Goal: Task Accomplishment & Management: Complete application form

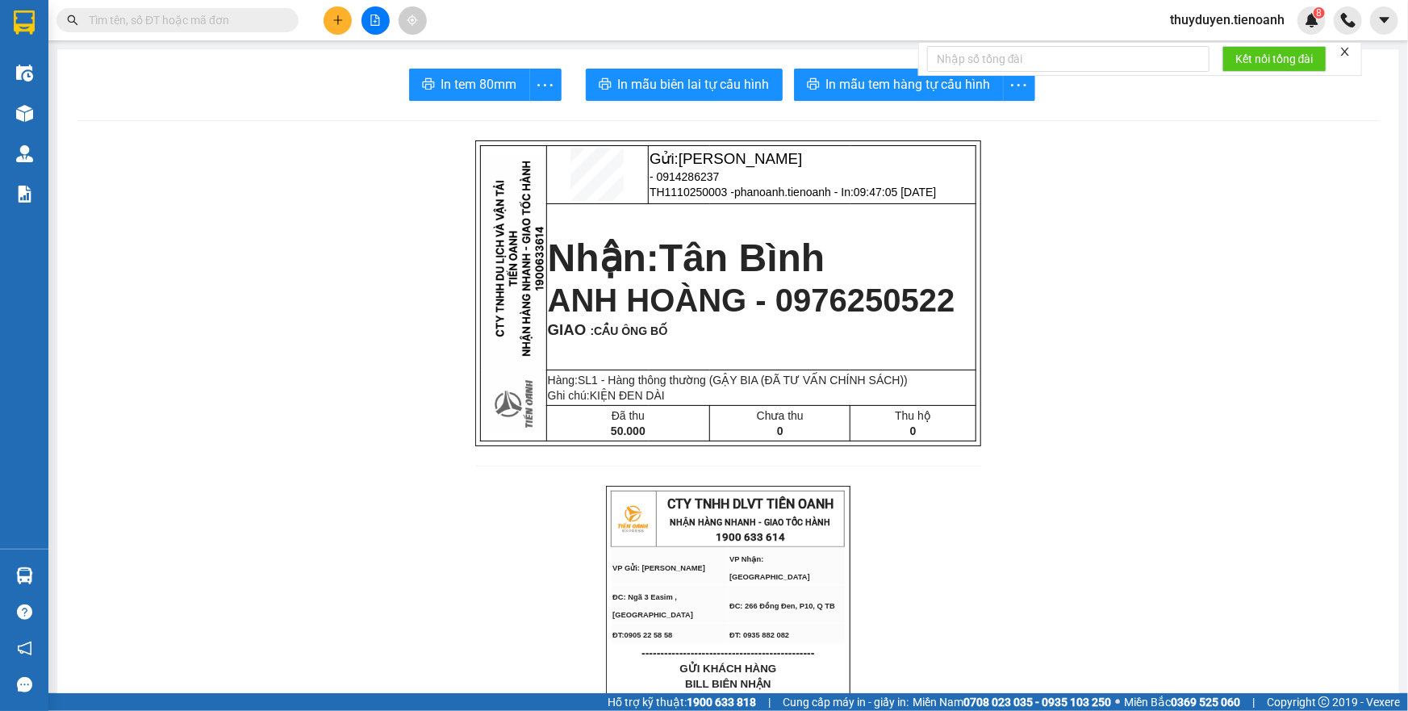
click at [1252, 23] on span "thuyduyen.tienoanh" at bounding box center [1227, 20] width 140 height 20
click at [1216, 52] on span "Đăng xuất" at bounding box center [1233, 50] width 107 height 18
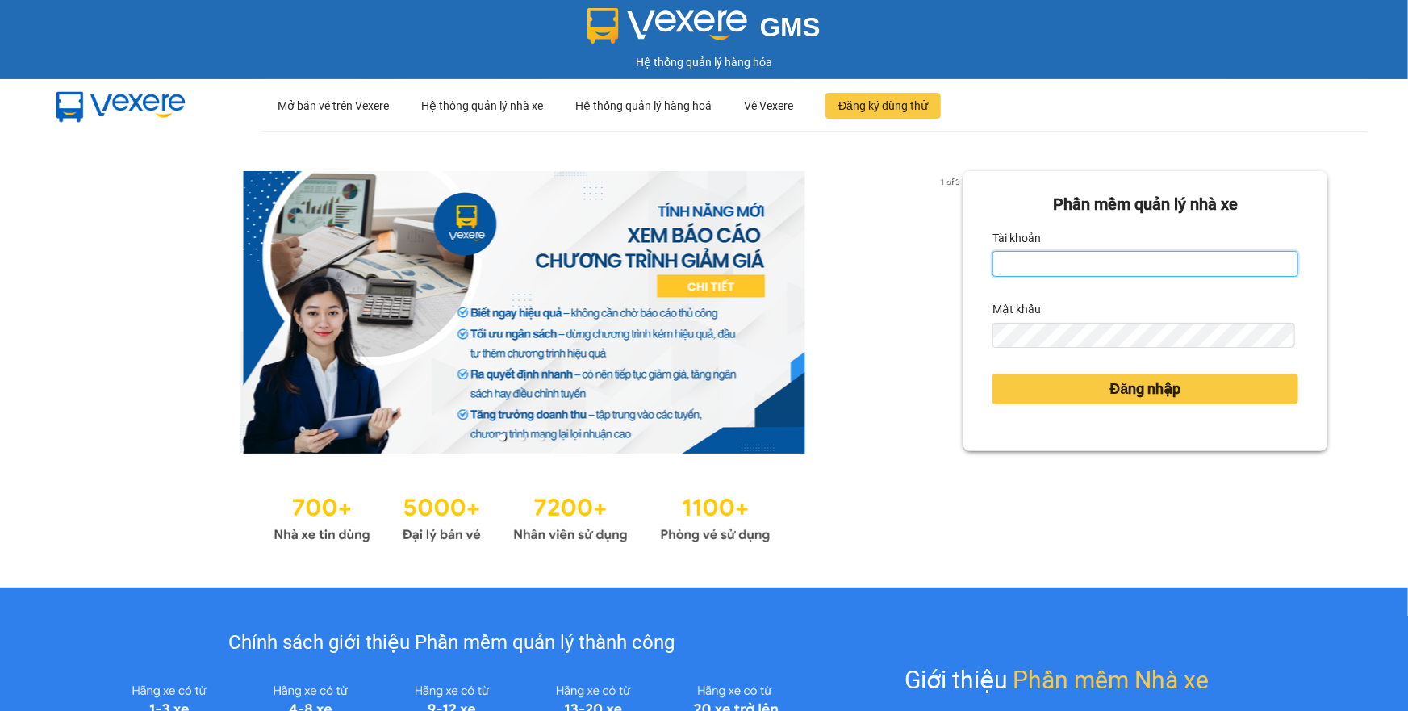
type input "thuyduyen.tienoanh"
click at [1138, 268] on input "thuyduyen.tienoanh" at bounding box center [1145, 264] width 306 height 26
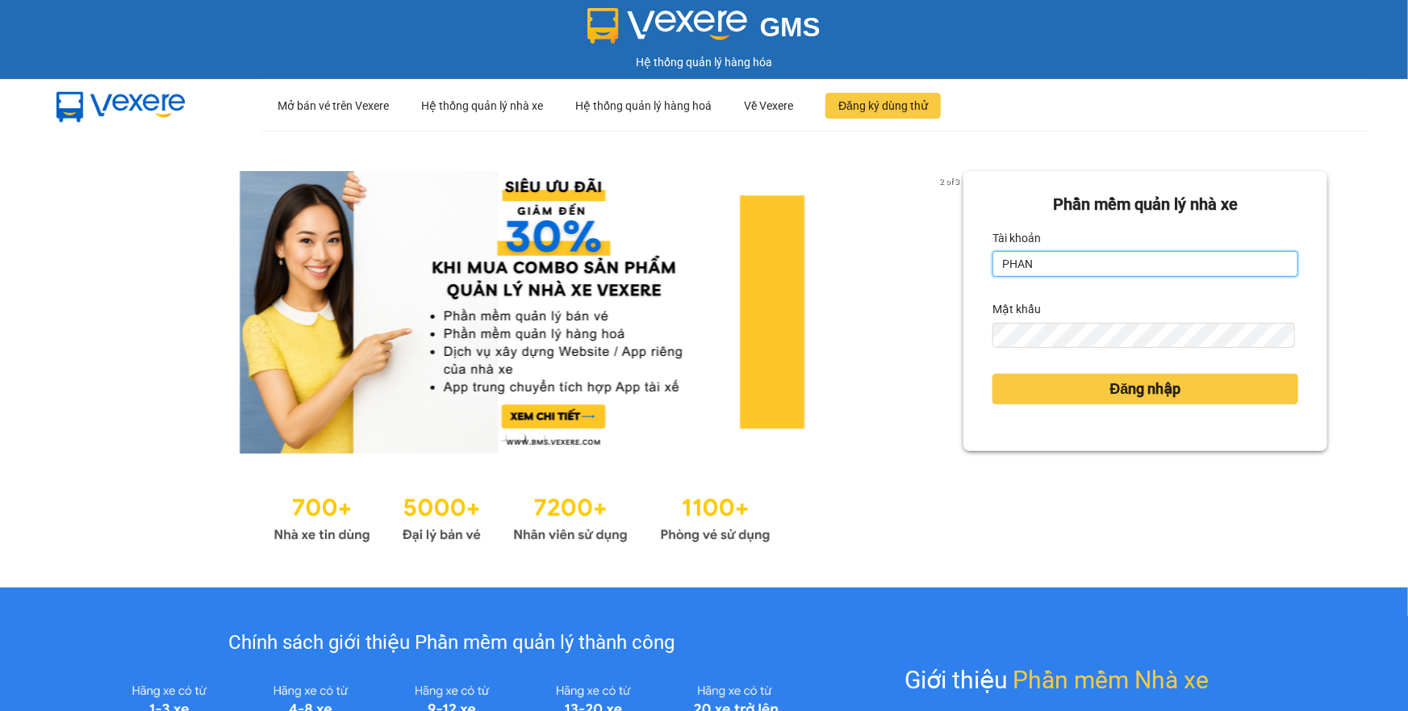
type input "phanoanh.tienoanh"
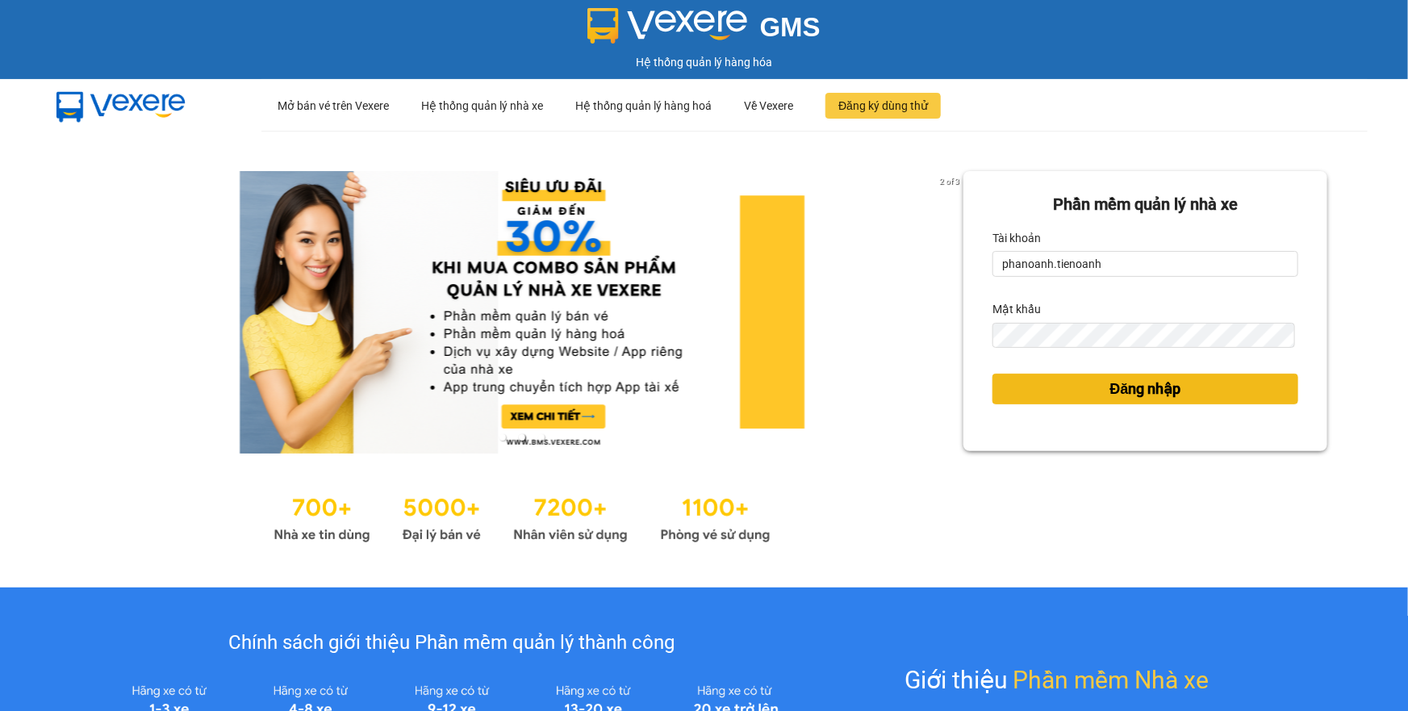
click at [1112, 395] on span "Đăng nhập" at bounding box center [1145, 389] width 71 height 23
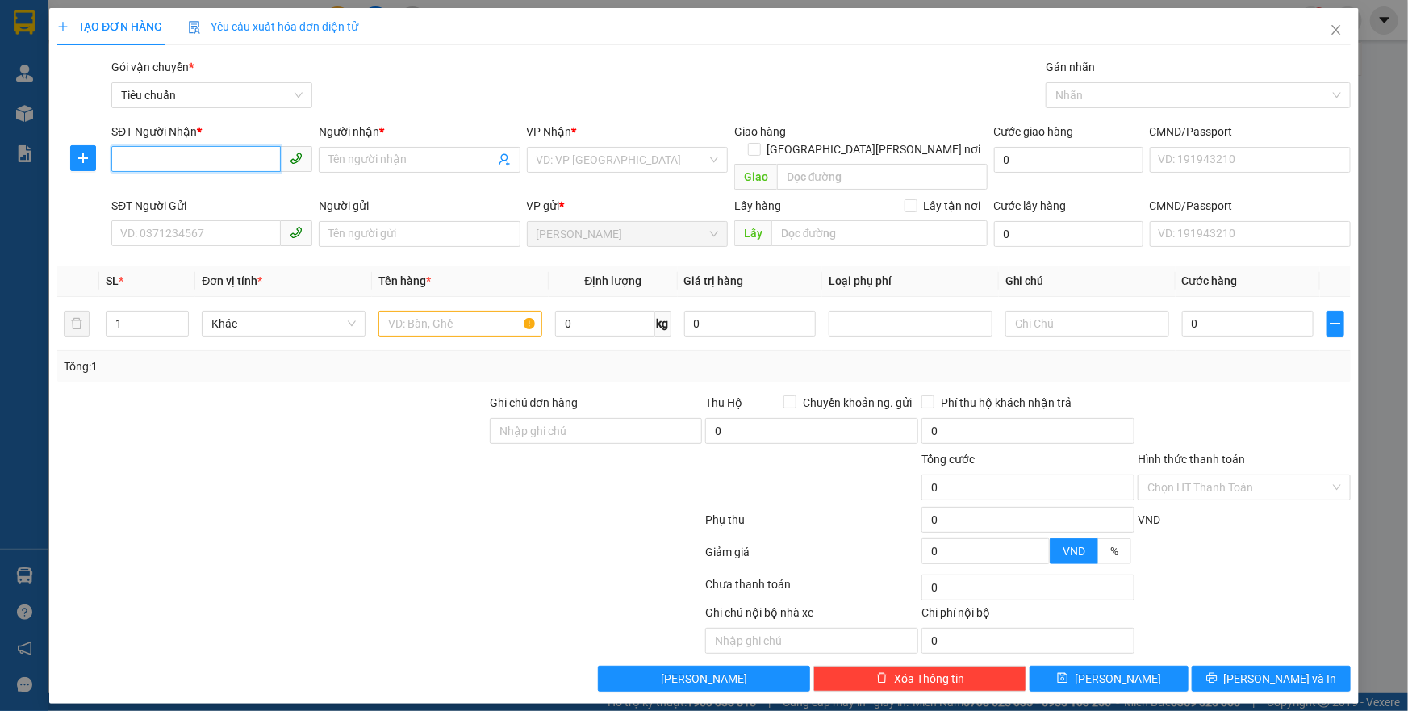
click at [169, 168] on input "SĐT Người Nhận *" at bounding box center [195, 159] width 169 height 26
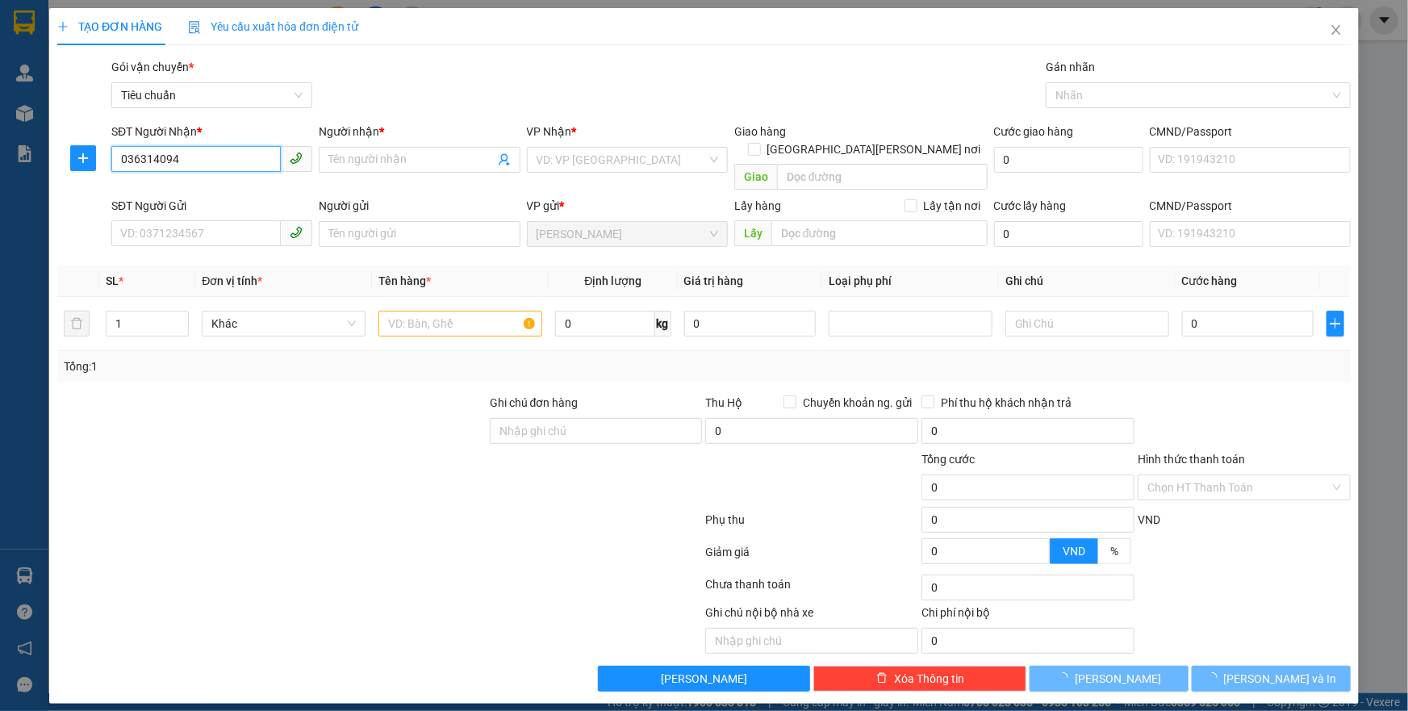
type input "0363140947"
click at [186, 185] on div "0363140947 - HỮUU" at bounding box center [212, 192] width 182 height 18
type input "HỮUU"
type input "BÙ NA - BÙ ĐĂNG"
type input "90.000"
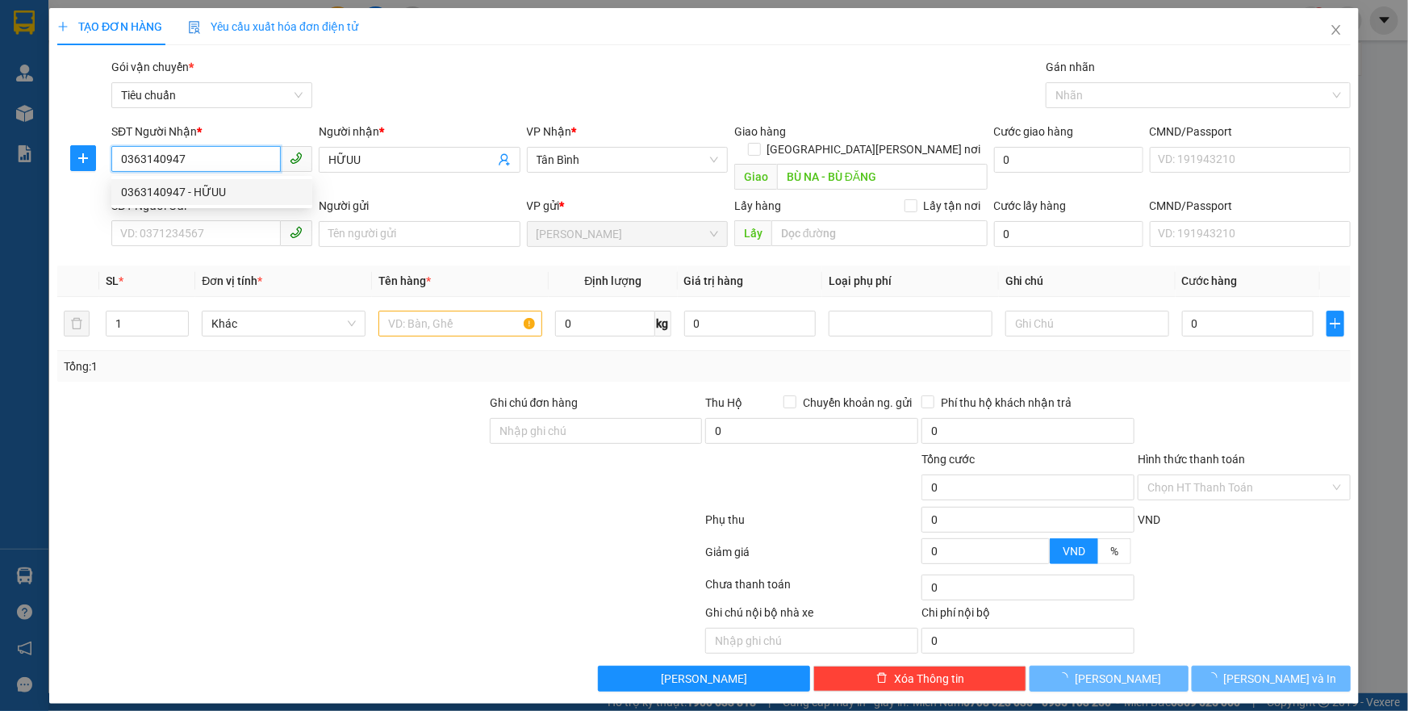
type input "90.000"
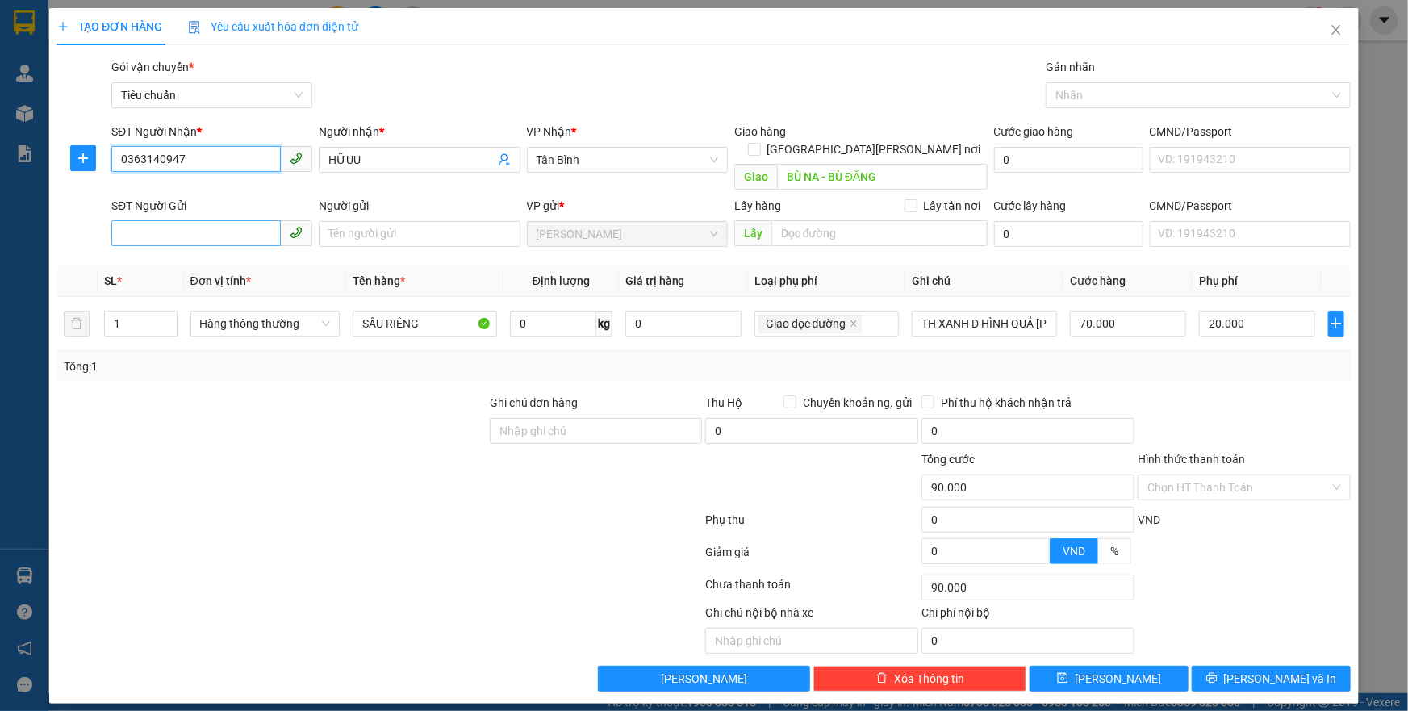
type input "0363140947"
click at [240, 220] on input "SĐT Người Gửi" at bounding box center [195, 233] width 169 height 26
click at [235, 243] on div "0336759623" at bounding box center [212, 249] width 182 height 18
type input "0336759623"
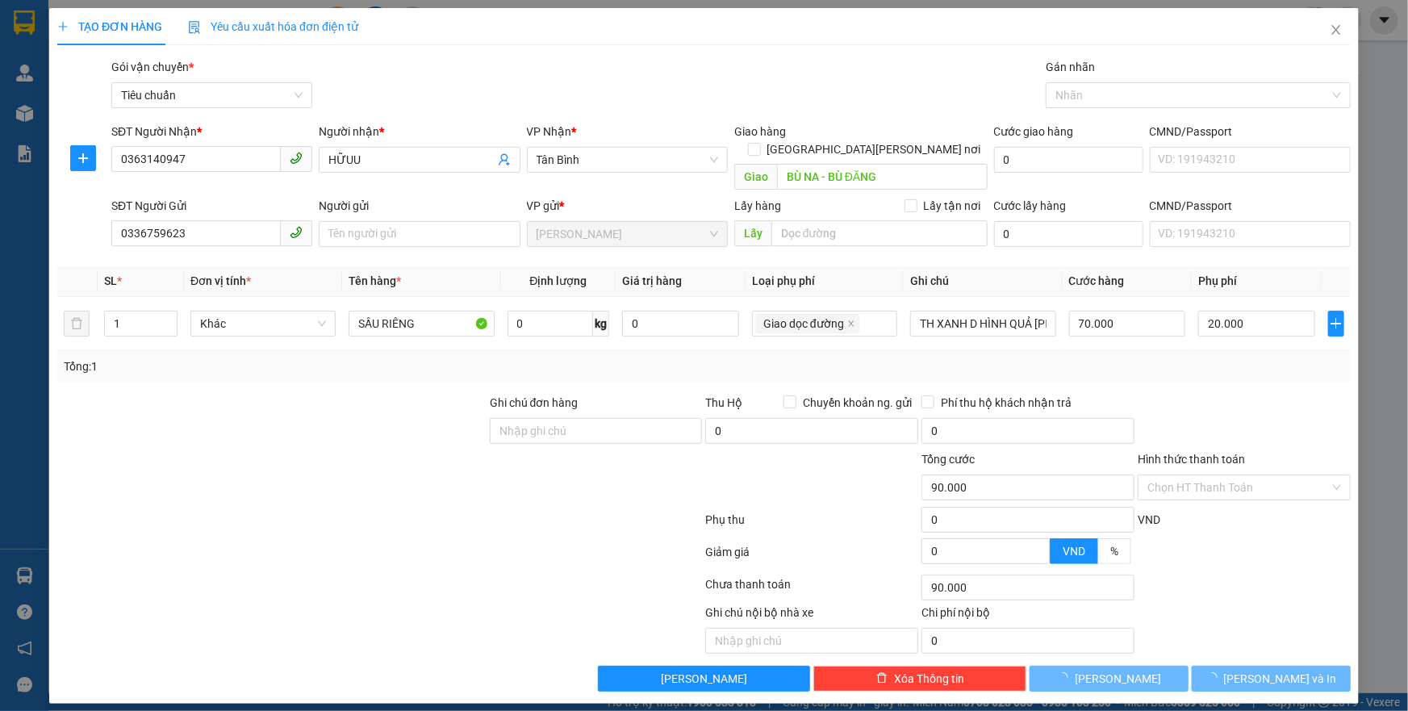
click at [304, 450] on div at bounding box center [272, 478] width 432 height 56
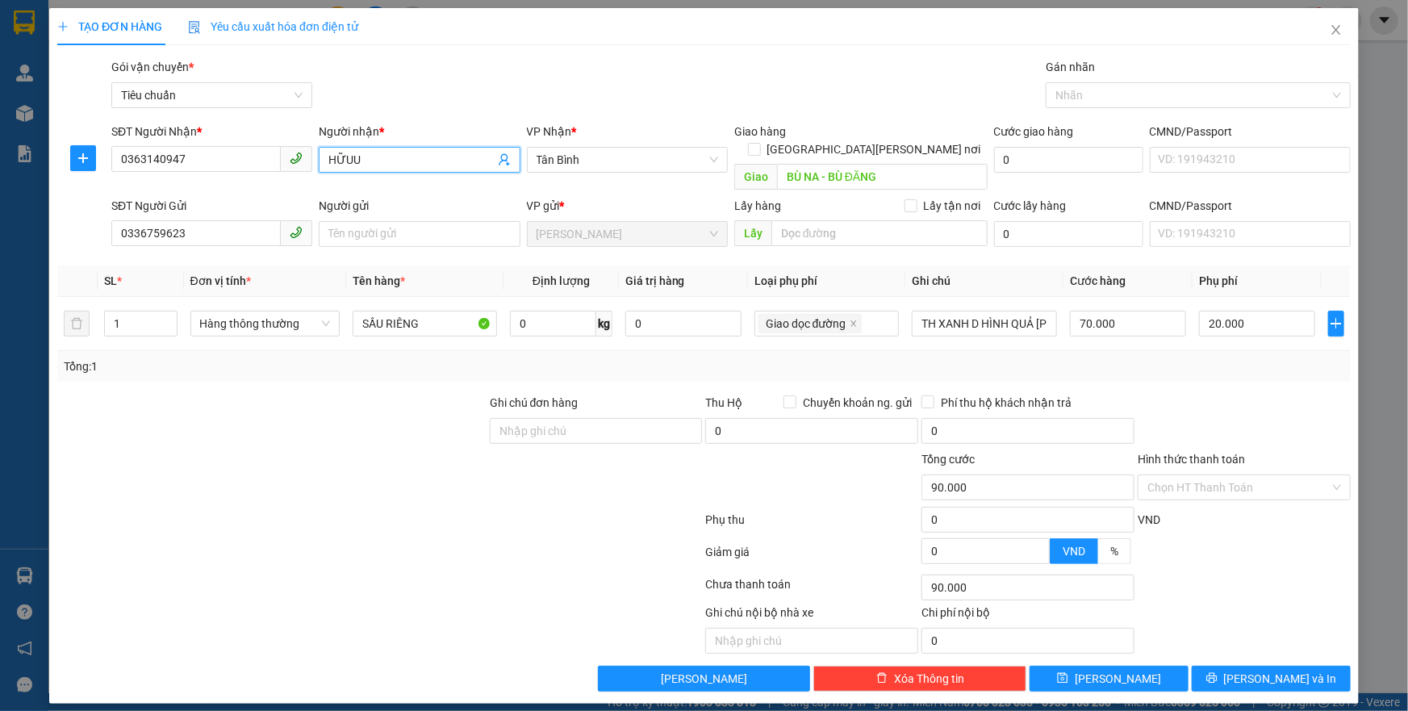
click at [394, 153] on input "HỮUU" at bounding box center [410, 160] width 165 height 18
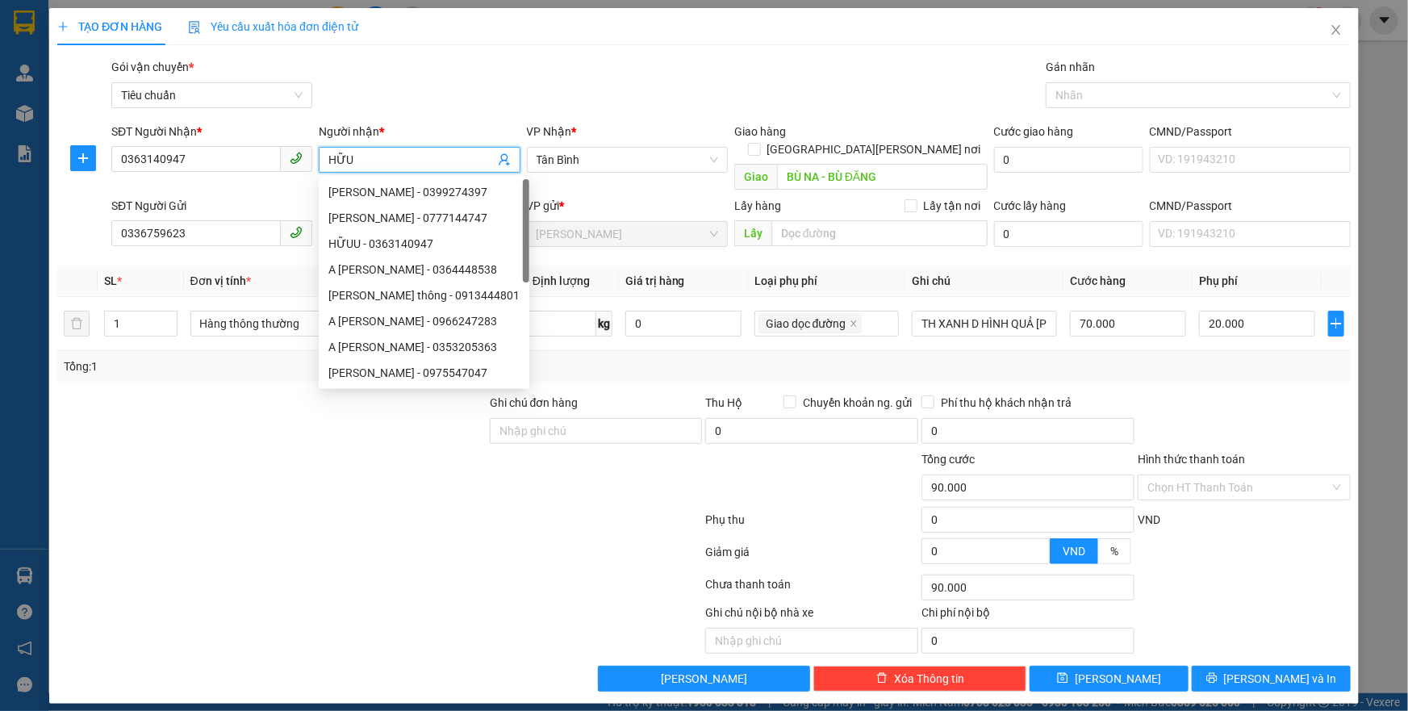
type input "HỮU"
click at [274, 394] on div at bounding box center [272, 422] width 432 height 56
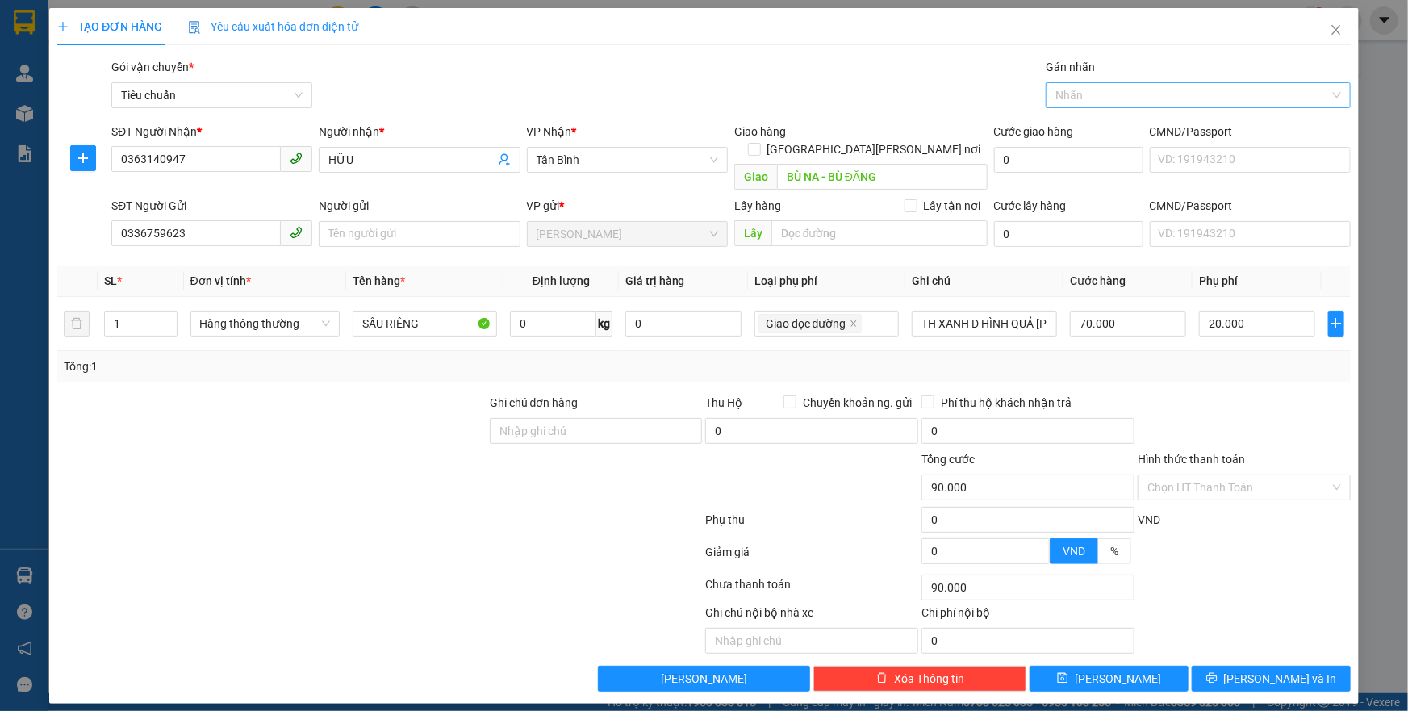
click at [1114, 101] on div at bounding box center [1190, 95] width 281 height 19
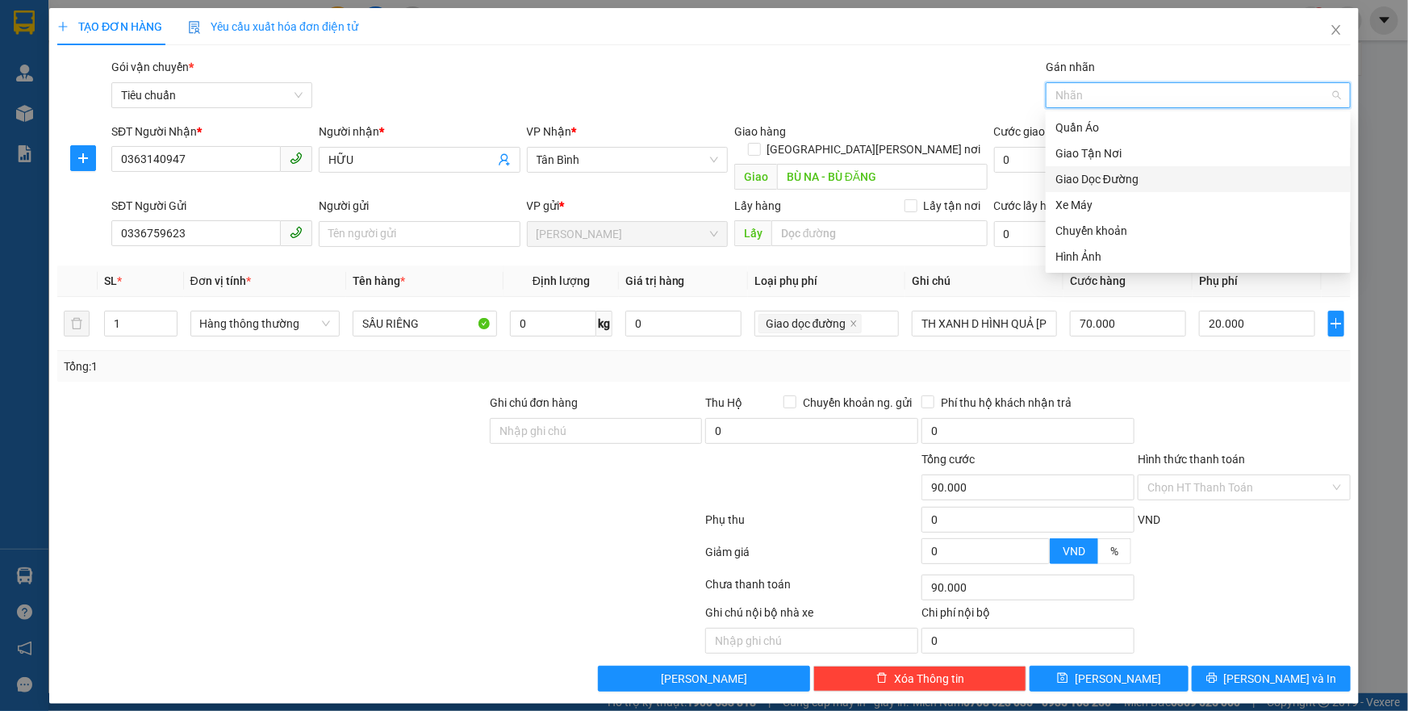
click at [1123, 182] on div "Giao Dọc Đường" at bounding box center [1198, 179] width 286 height 18
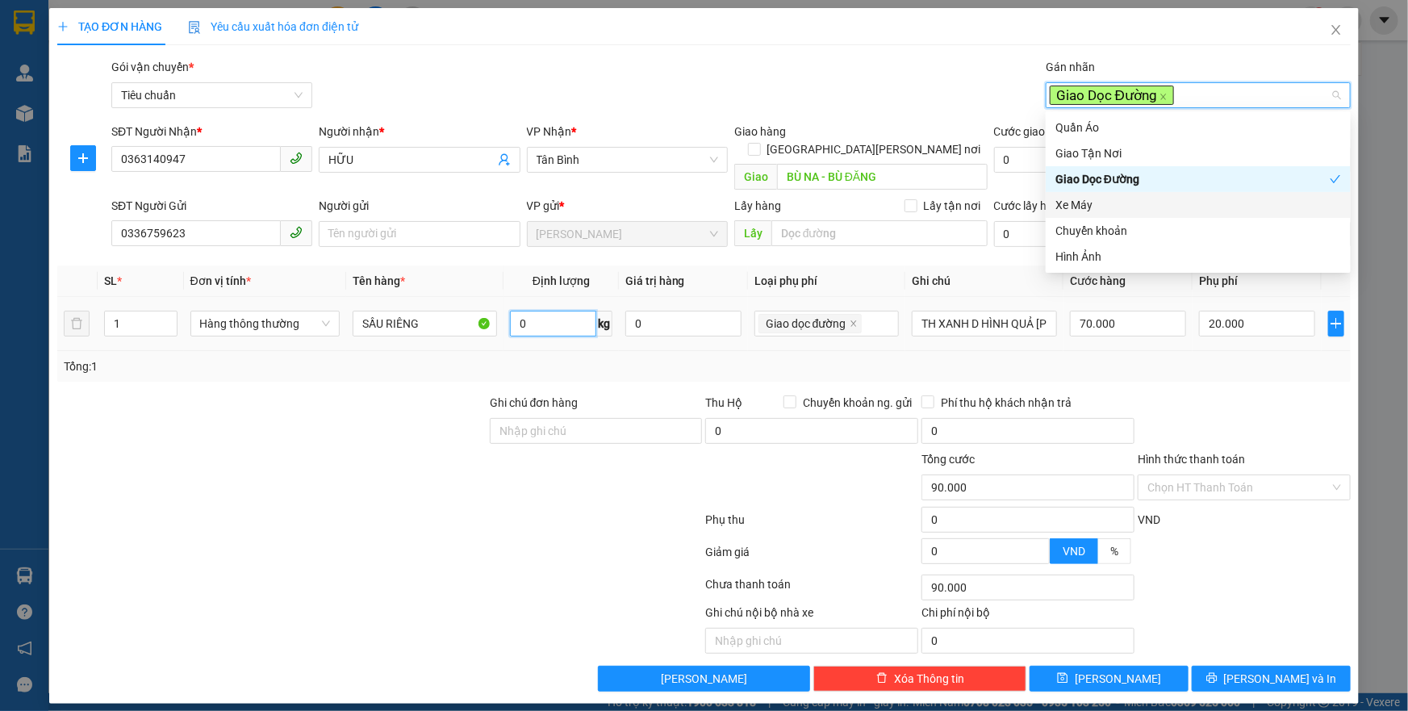
click at [562, 311] on input "0" at bounding box center [553, 324] width 86 height 26
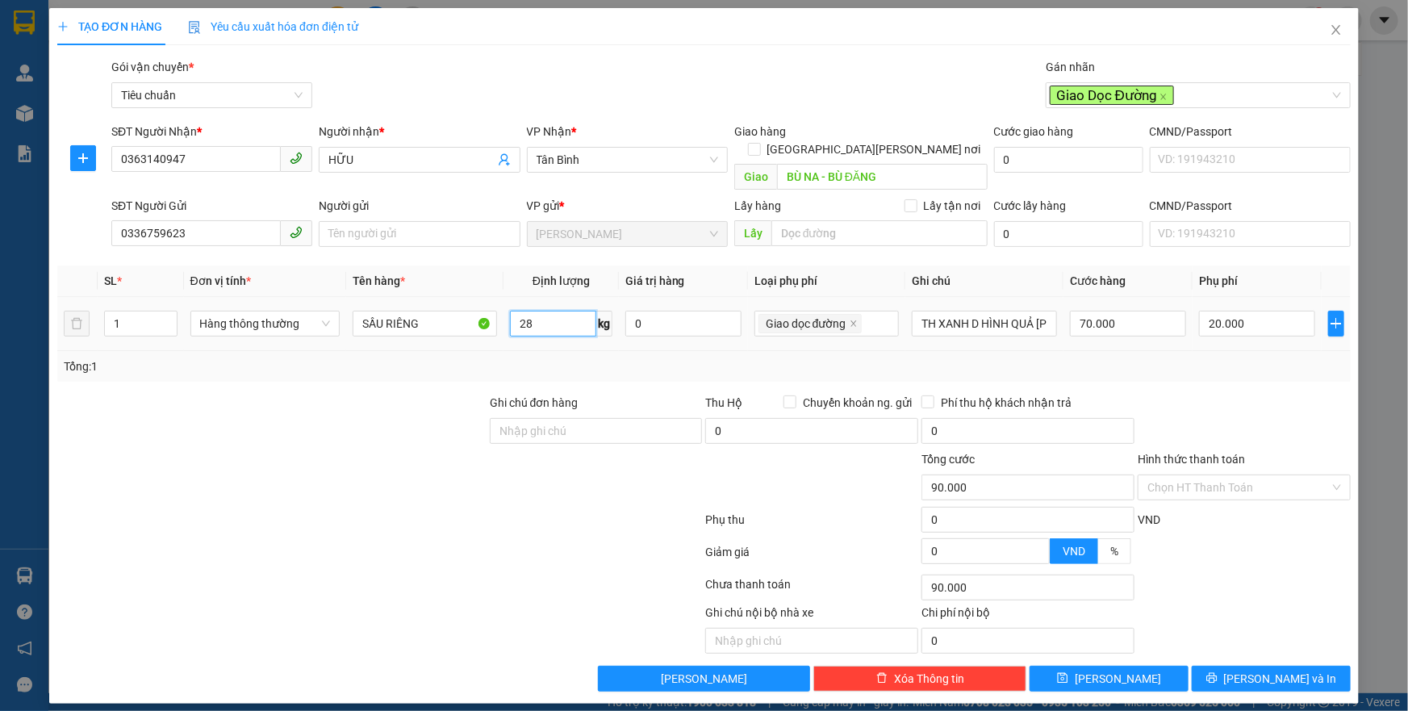
type input "28"
type input "85.000"
type input "65.000"
click at [1171, 357] on div "Tổng: 1" at bounding box center [703, 366] width 1293 height 31
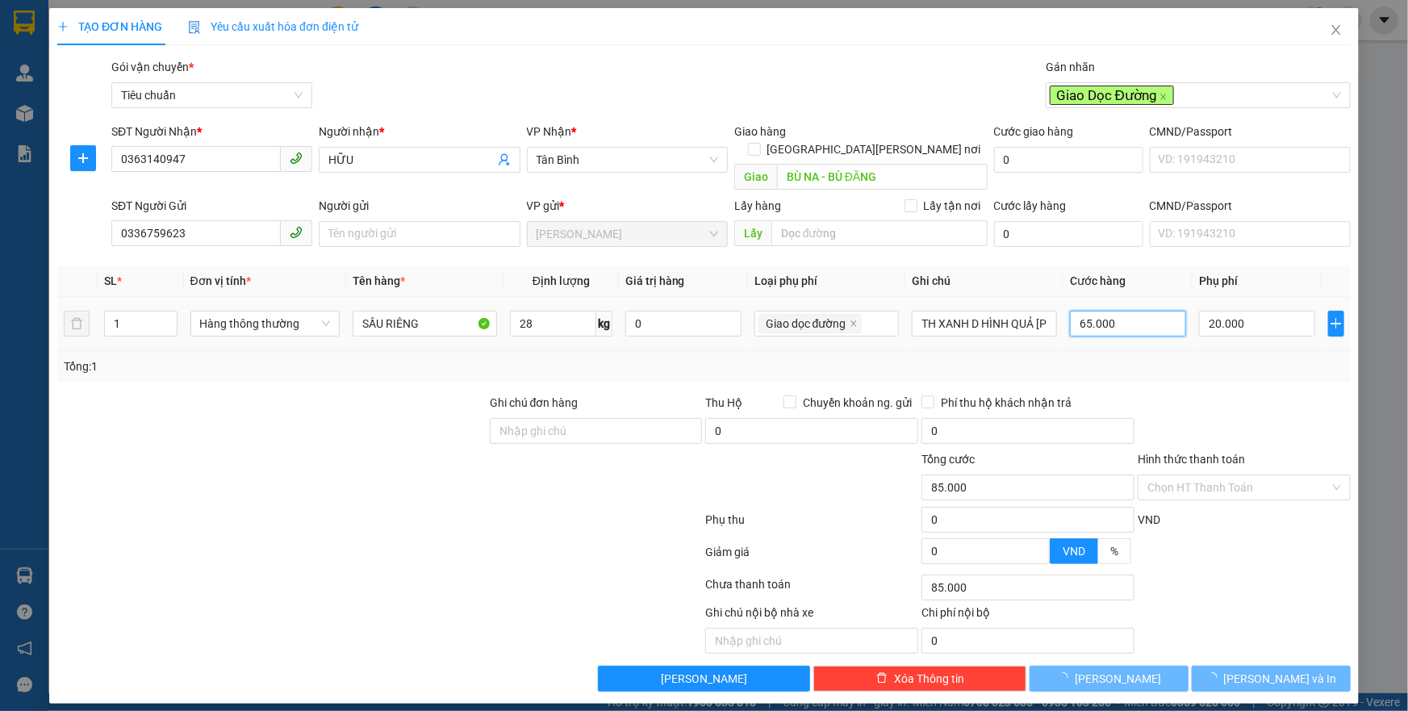
click at [1104, 311] on input "65.000" at bounding box center [1128, 324] width 116 height 26
type input "20.007"
type input "7"
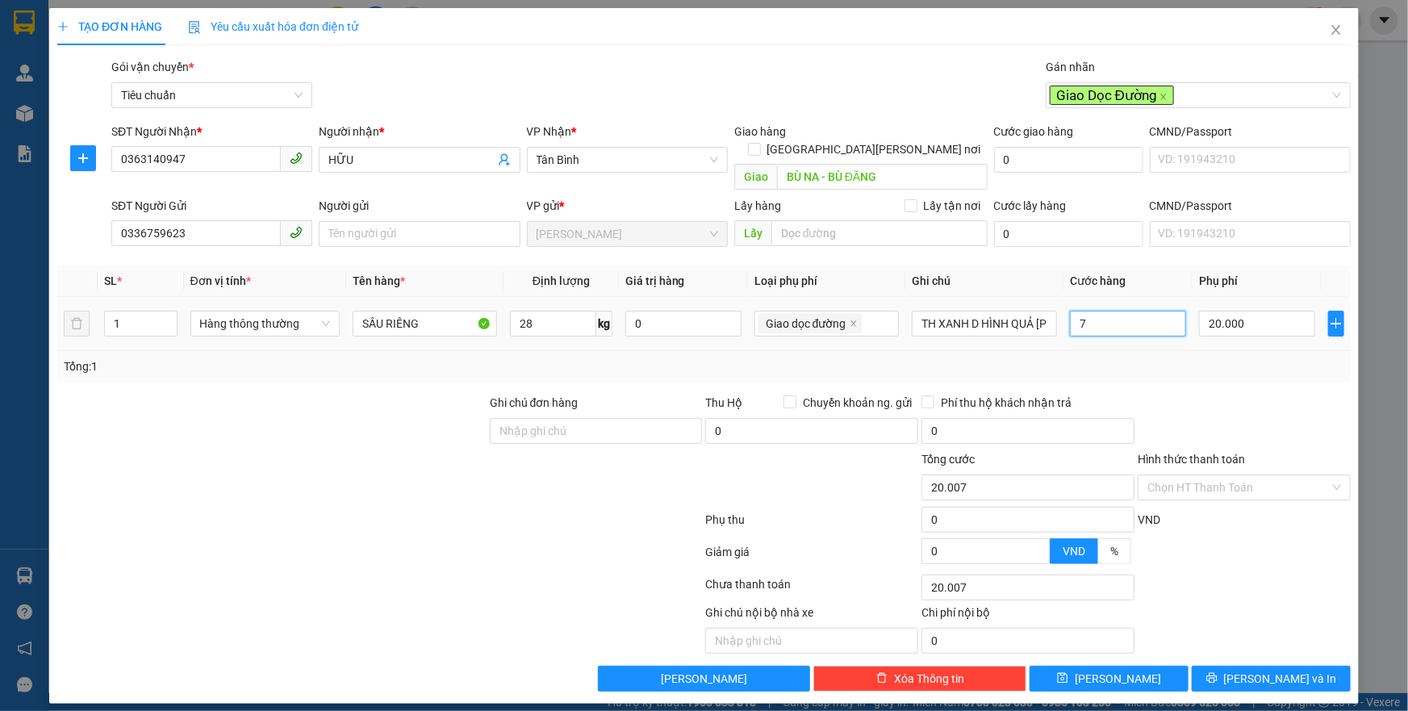
type input "20.070"
type input "70"
type input "90.000"
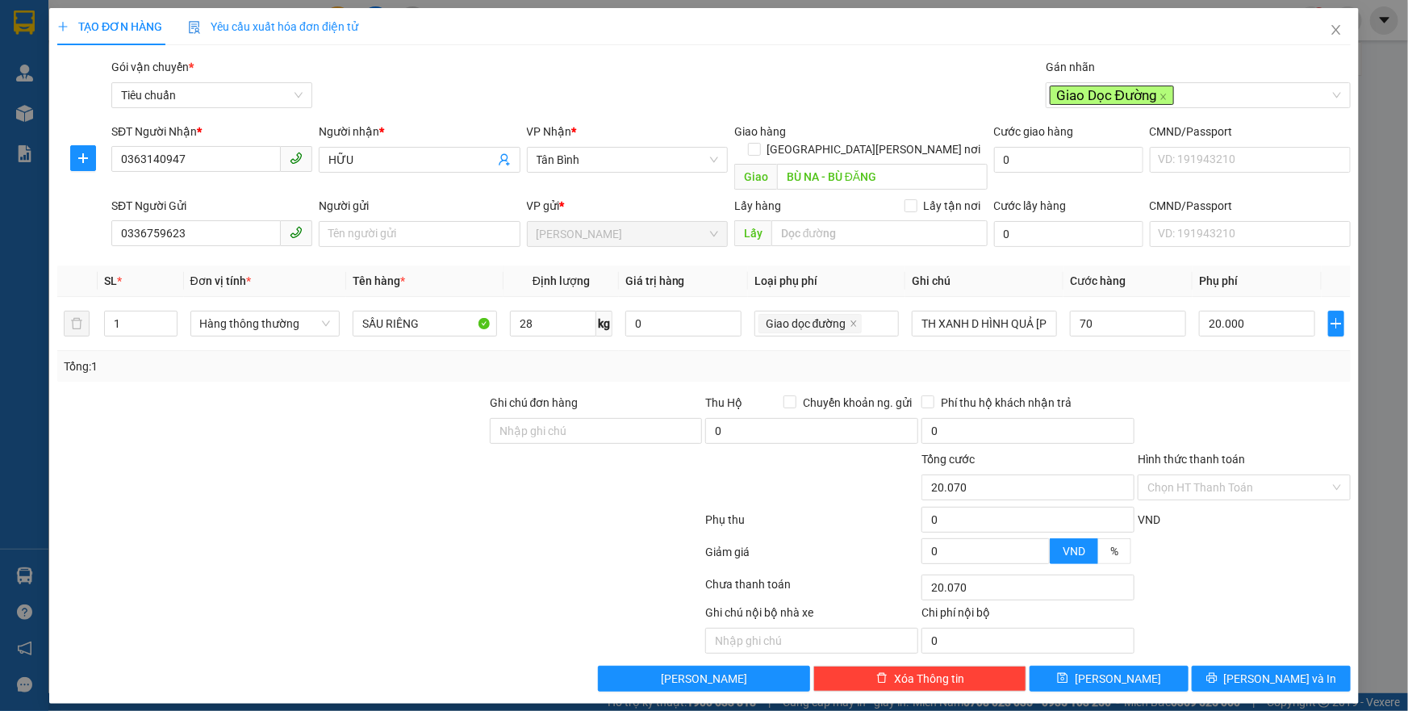
type input "70.000"
click at [1114, 358] on div "Tổng: 1" at bounding box center [703, 366] width 1293 height 31
click at [1038, 311] on input "TH XANH D HÌNH QUẢ [PERSON_NAME]" at bounding box center [984, 324] width 145 height 26
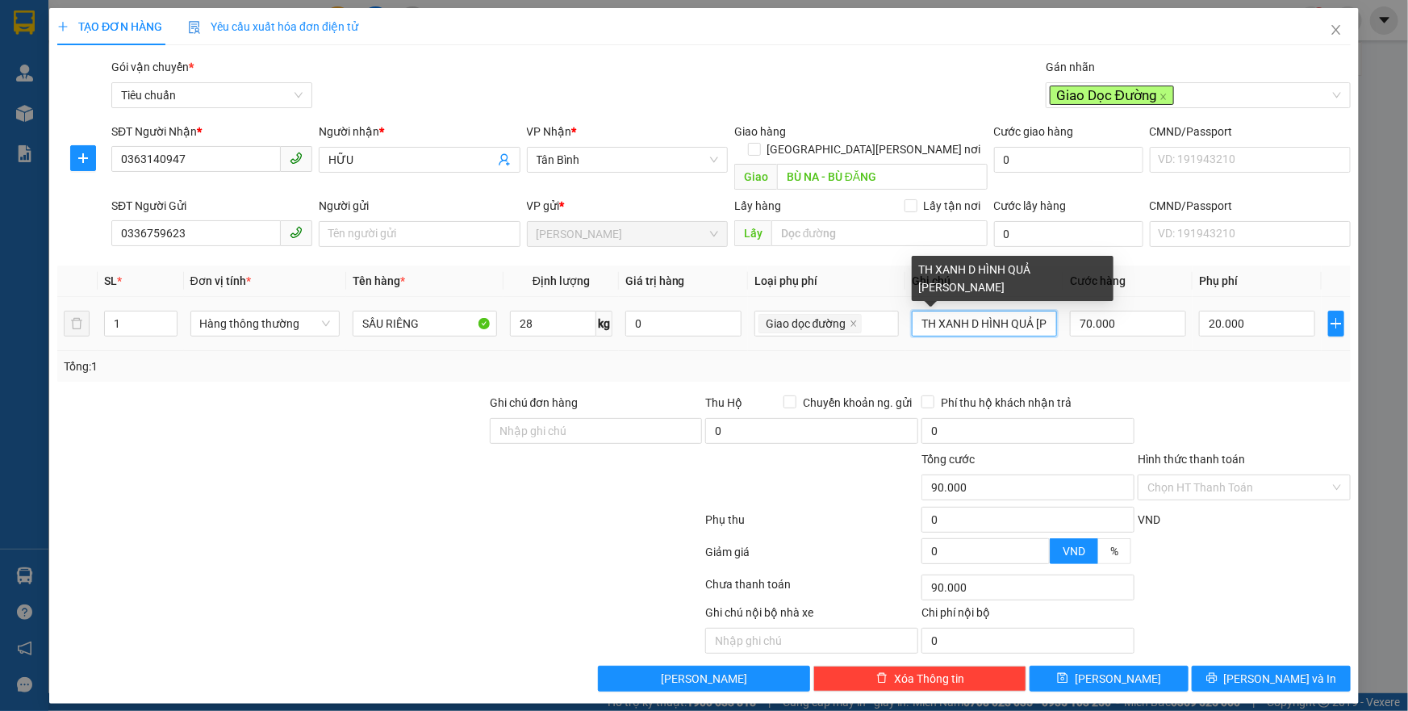
click at [1038, 311] on input "TH XANH D HÌNH QUẢ [PERSON_NAME]" at bounding box center [984, 324] width 145 height 26
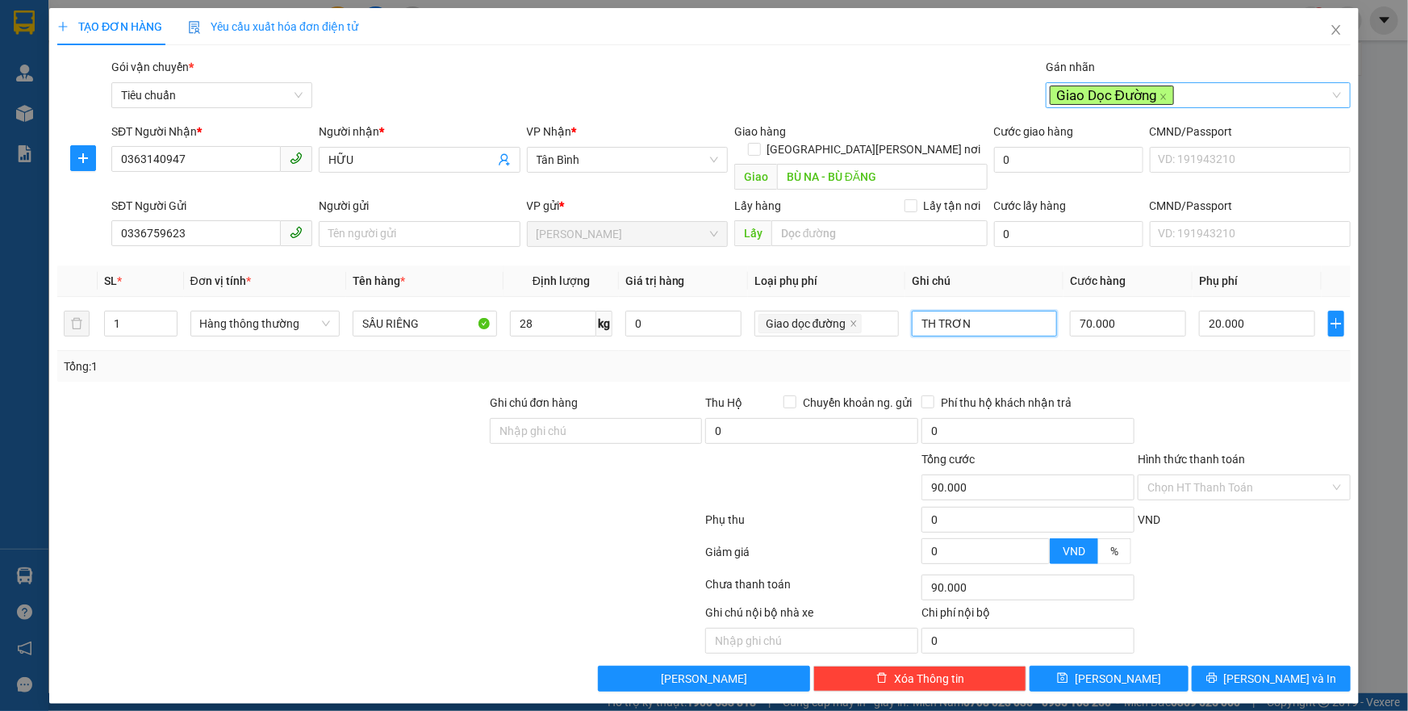
click at [1210, 102] on div "Giao Dọc Đường" at bounding box center [1190, 95] width 281 height 19
type input "TH TRƠN"
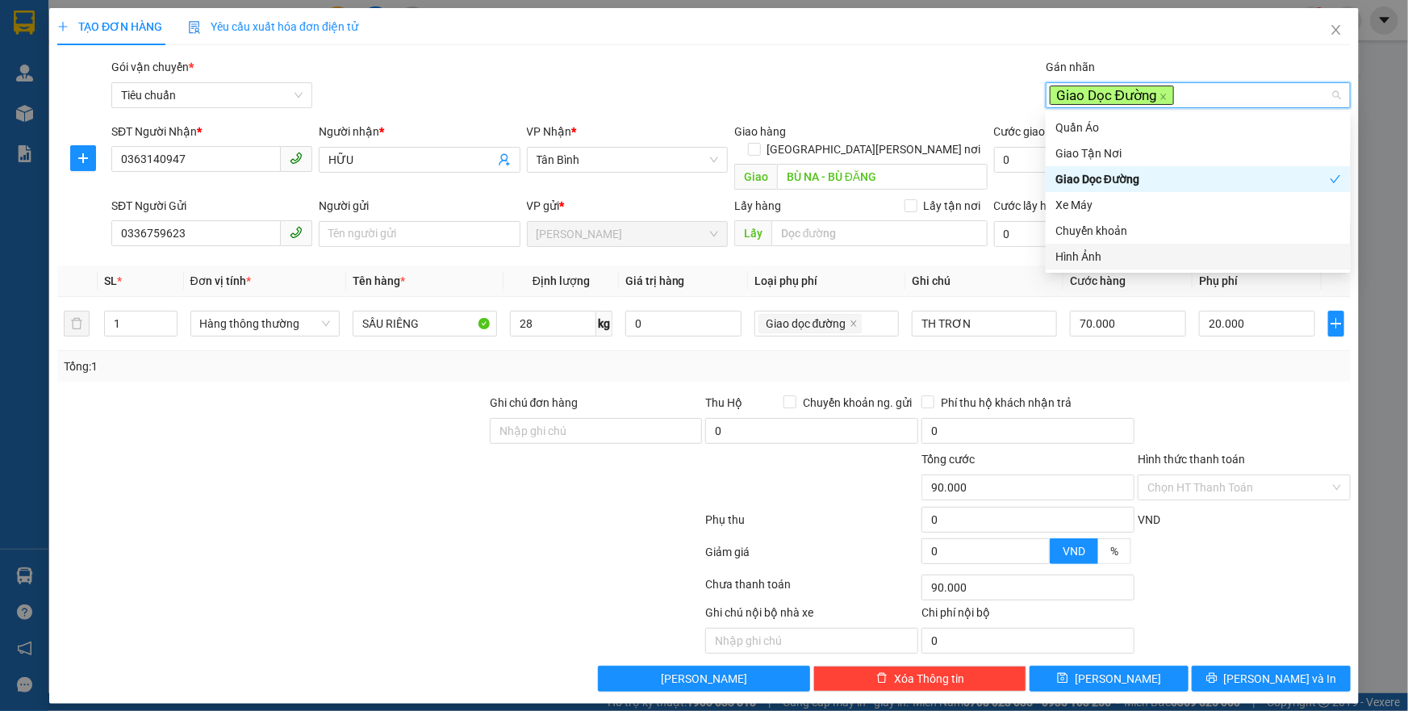
click at [1093, 251] on div "Hình Ảnh" at bounding box center [1198, 257] width 286 height 18
click at [1199, 475] on input "Hình thức thanh toán" at bounding box center [1238, 487] width 182 height 24
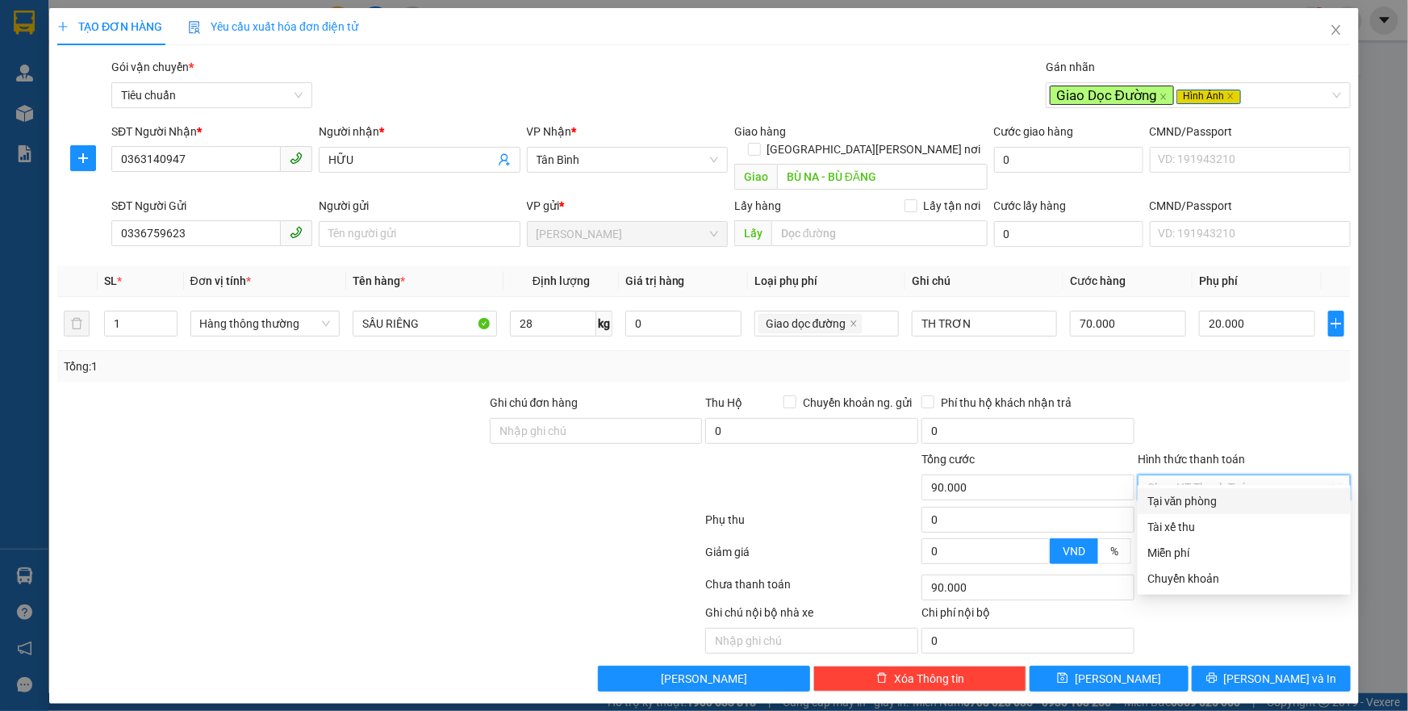
click at [1192, 500] on div "Tại văn phòng" at bounding box center [1244, 501] width 194 height 18
type input "0"
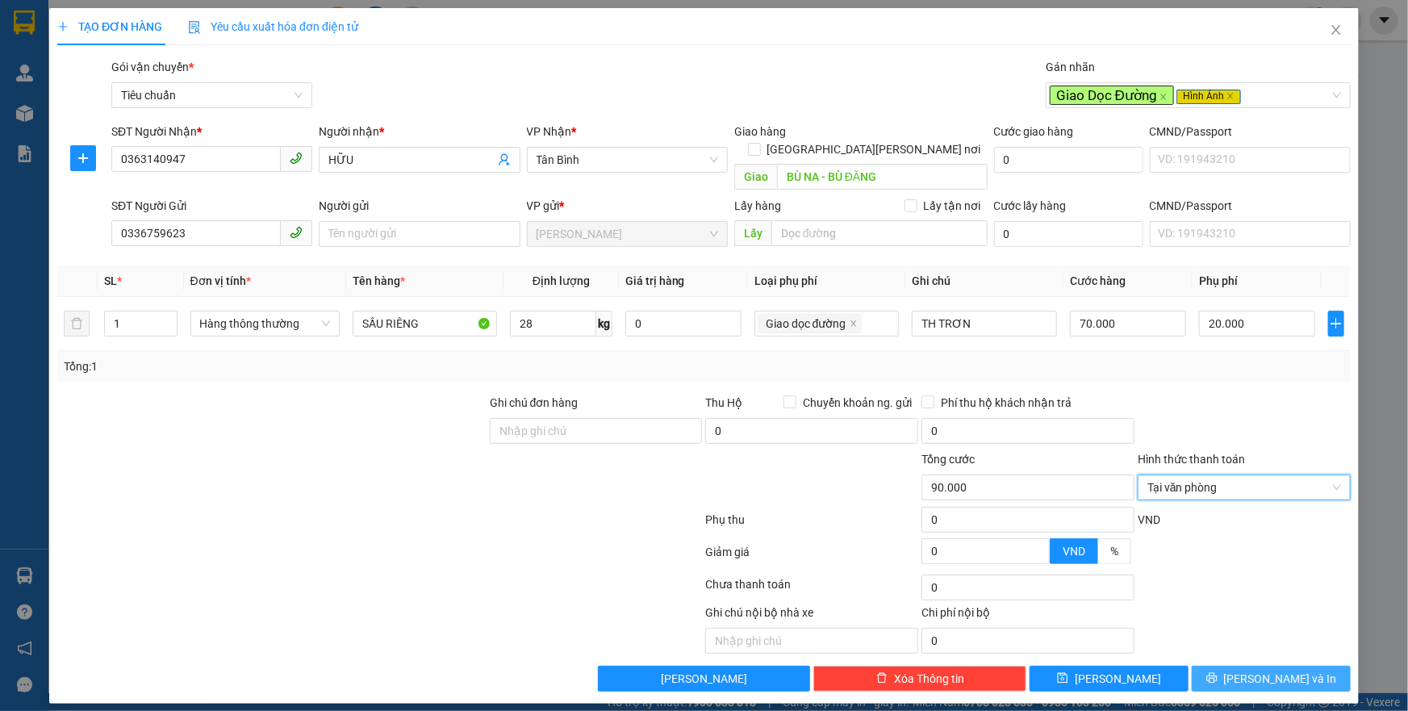
click at [1229, 666] on button "[PERSON_NAME] và In" at bounding box center [1271, 679] width 159 height 26
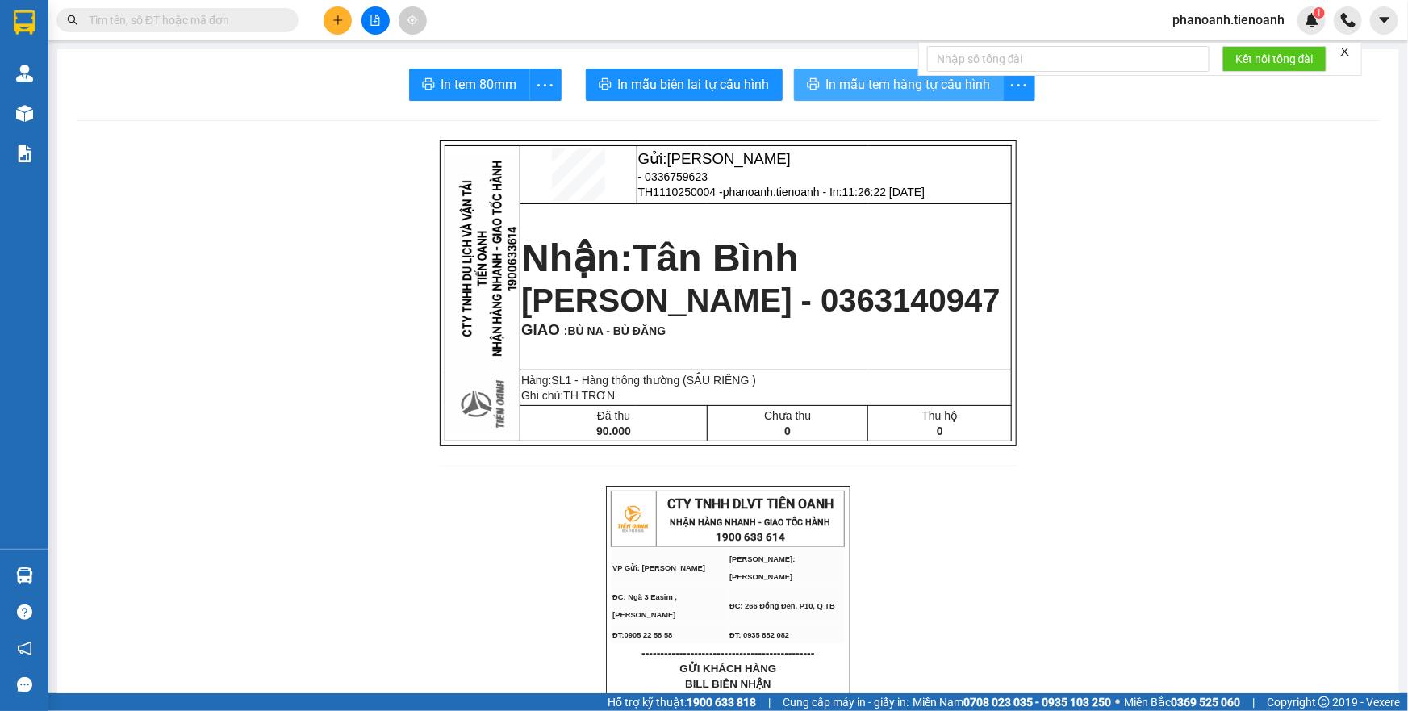
click at [950, 93] on span "In mẫu tem hàng tự cấu hình" at bounding box center [908, 84] width 165 height 20
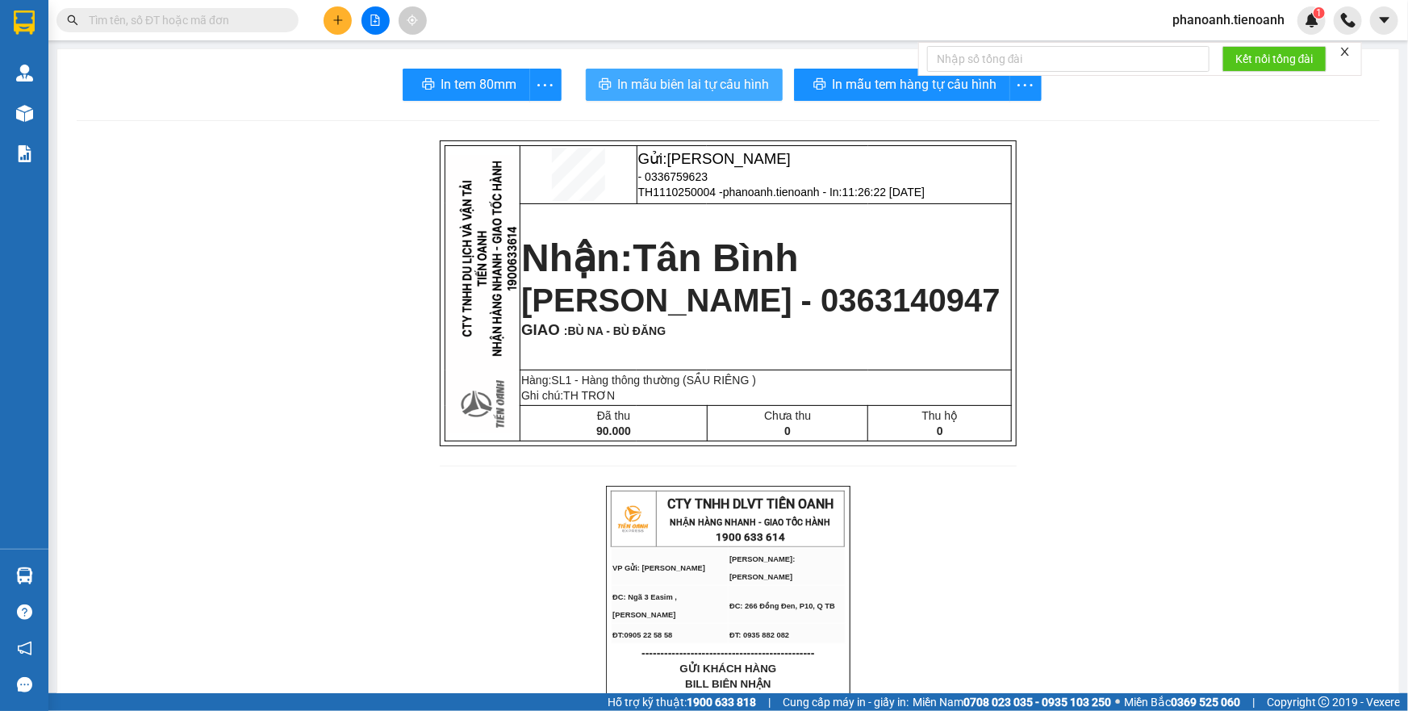
click at [737, 97] on button "In mẫu biên lai tự cấu hình" at bounding box center [684, 85] width 197 height 32
